Goal: Transaction & Acquisition: Purchase product/service

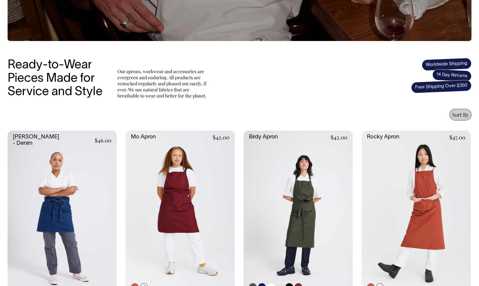
scroll to position [121, 0]
click at [286, 180] on link at bounding box center [297, 212] width 109 height 164
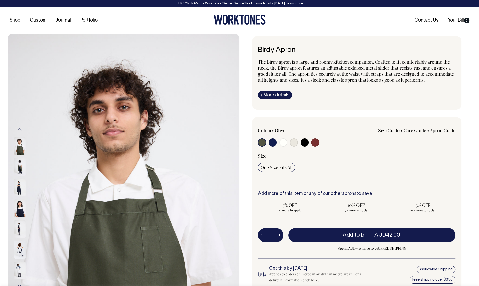
click at [19, 130] on button "Previous" at bounding box center [20, 129] width 8 height 11
click at [22, 129] on button "Previous" at bounding box center [20, 129] width 8 height 11
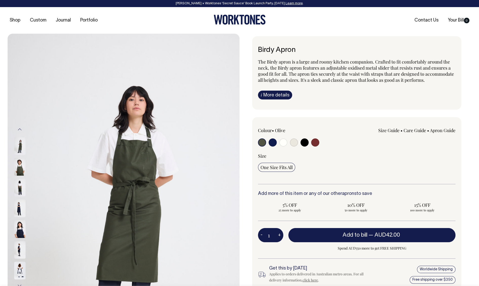
click at [22, 129] on button "Previous" at bounding box center [20, 129] width 8 height 11
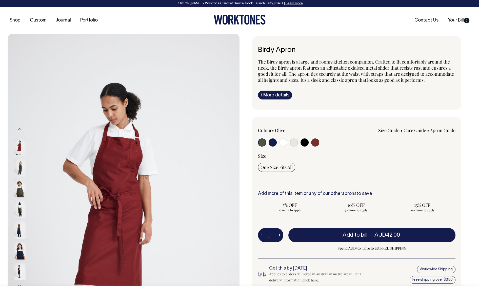
click at [22, 161] on img at bounding box center [19, 168] width 11 height 18
click at [21, 165] on img at bounding box center [19, 168] width 11 height 18
click at [16, 166] on img at bounding box center [19, 168] width 11 height 18
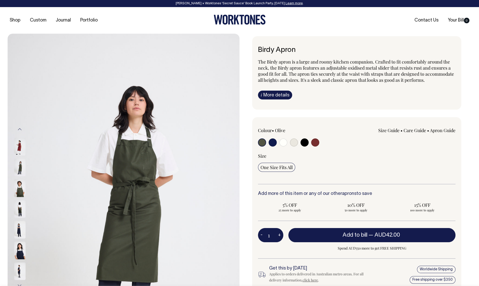
click at [18, 169] on img at bounding box center [19, 167] width 11 height 18
drag, startPoint x: 105, startPoint y: 172, endPoint x: 267, endPoint y: 1, distance: 235.7
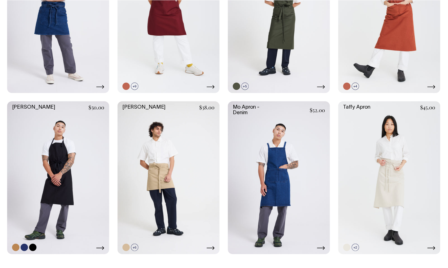
scroll to position [316, 0]
click at [78, 187] on link at bounding box center [62, 190] width 109 height 164
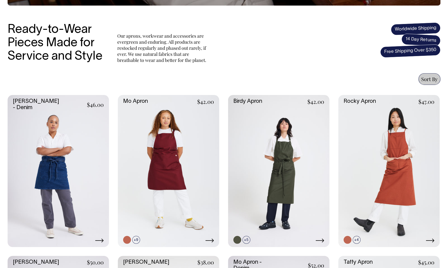
scroll to position [156, 0]
click at [336, 102] on div "Bobby Apron - Denim $46.00" at bounding box center [224, 251] width 433 height 313
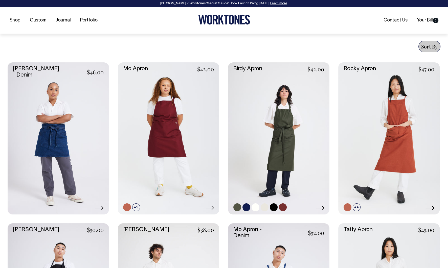
scroll to position [190, 0]
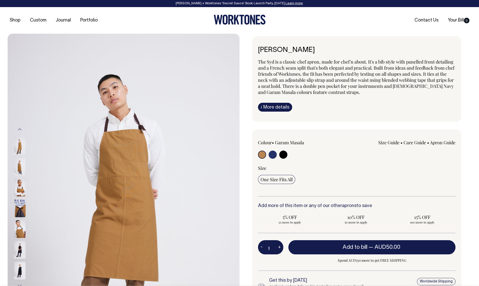
click at [20, 191] on img at bounding box center [19, 188] width 11 height 18
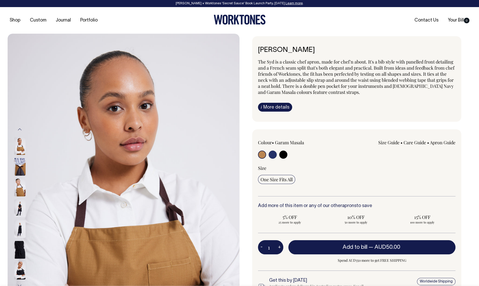
click at [19, 207] on img at bounding box center [19, 208] width 11 height 18
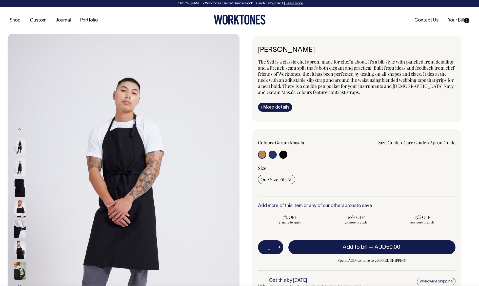
click at [17, 161] on img at bounding box center [19, 167] width 11 height 18
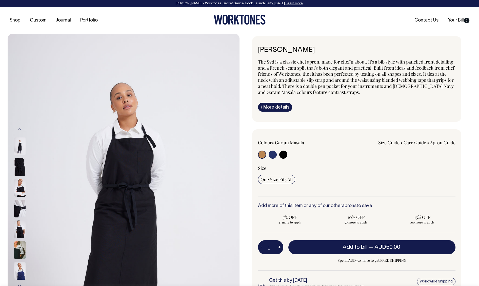
click at [19, 149] on img at bounding box center [19, 146] width 11 height 18
click at [19, 204] on img at bounding box center [19, 209] width 11 height 18
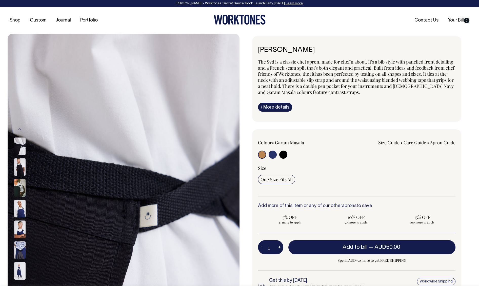
click at [20, 213] on img at bounding box center [19, 209] width 11 height 18
click at [22, 224] on img at bounding box center [19, 229] width 11 height 18
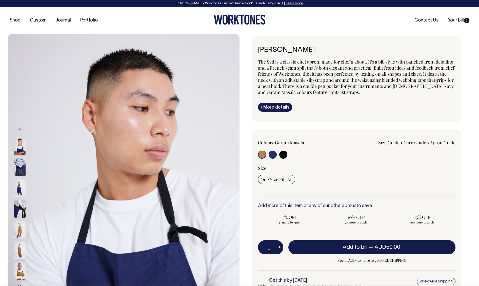
click at [22, 243] on div at bounding box center [26, 145] width 25 height 849
click at [22, 229] on img at bounding box center [19, 230] width 11 height 18
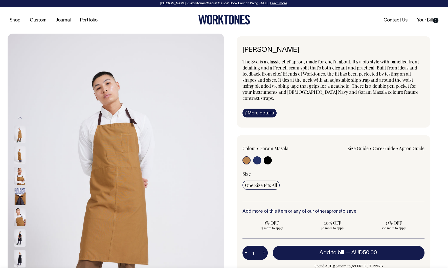
click at [17, 194] on img at bounding box center [19, 197] width 11 height 18
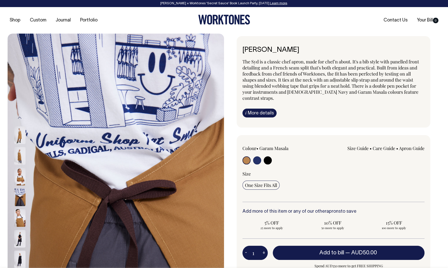
click at [21, 216] on img at bounding box center [19, 218] width 11 height 18
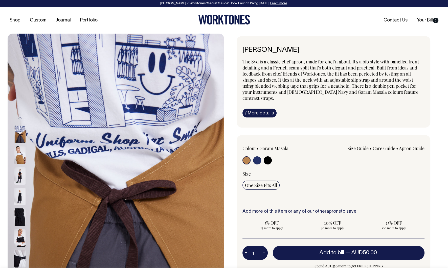
click at [20, 162] on img at bounding box center [19, 155] width 11 height 18
drag, startPoint x: 21, startPoint y: 133, endPoint x: 19, endPoint y: 138, distance: 4.9
click at [21, 134] on img at bounding box center [19, 134] width 11 height 18
click at [20, 117] on button "Previous" at bounding box center [20, 117] width 8 height 11
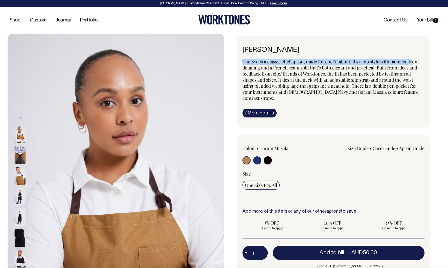
drag, startPoint x: 422, startPoint y: 61, endPoint x: 447, endPoint y: 55, distance: 26.5
click at [447, 55] on div at bounding box center [224, 196] width 448 height 325
